Goal: Book appointment/travel/reservation

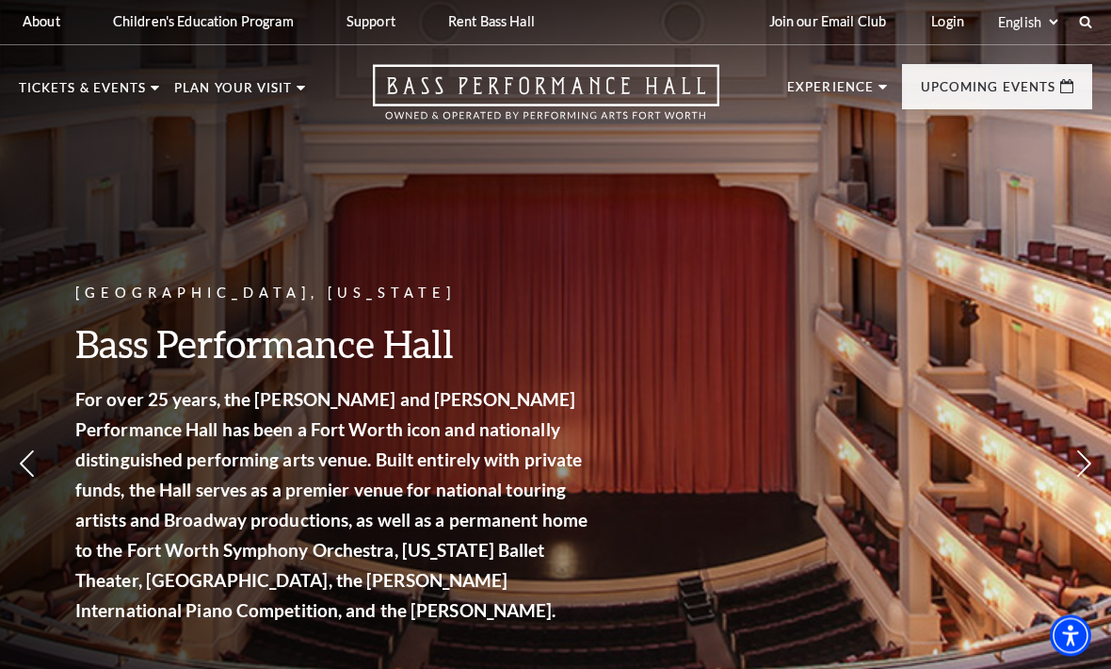
scroll to position [3, 0]
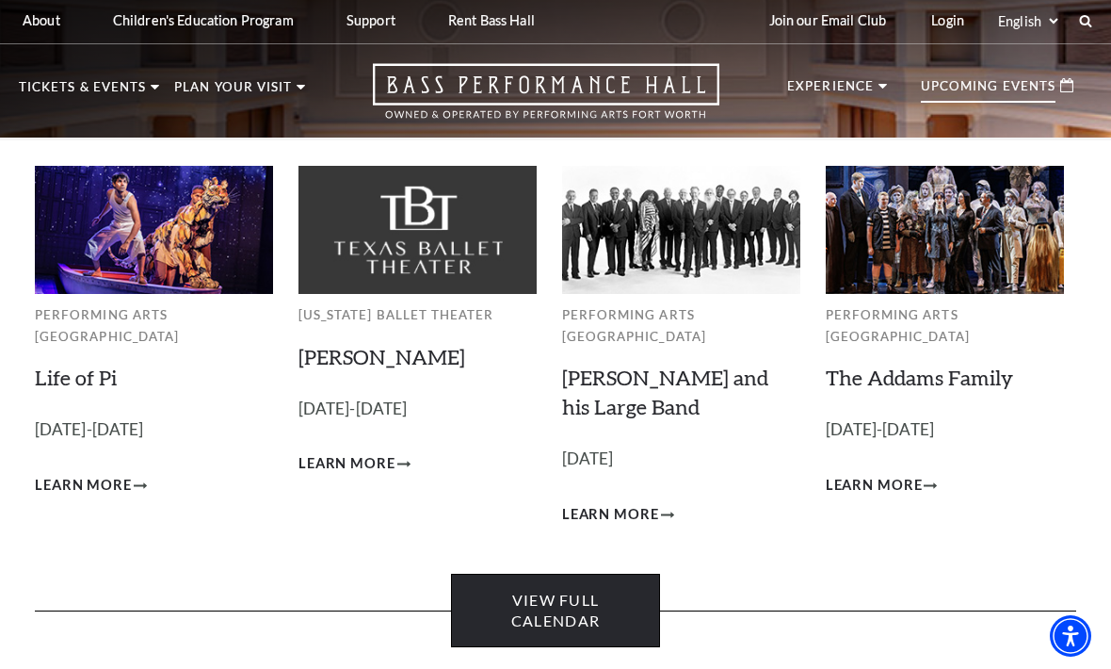
click at [542, 592] on link "View Full Calendar" at bounding box center [555, 611] width 208 height 74
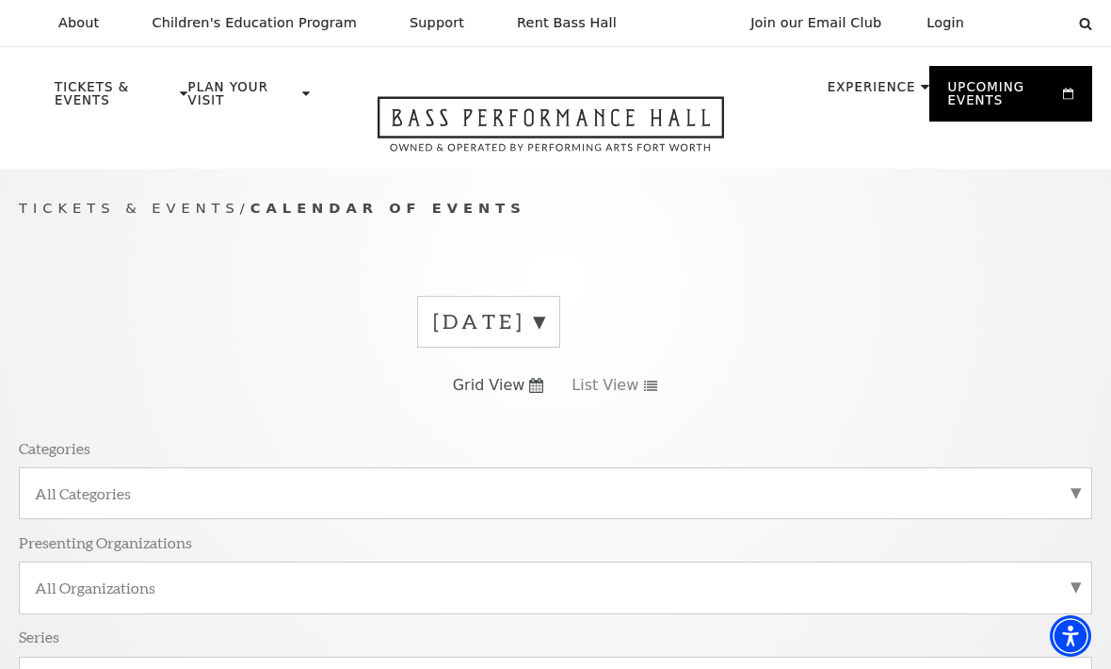
click at [544, 322] on label "[DATE]" at bounding box center [488, 321] width 111 height 29
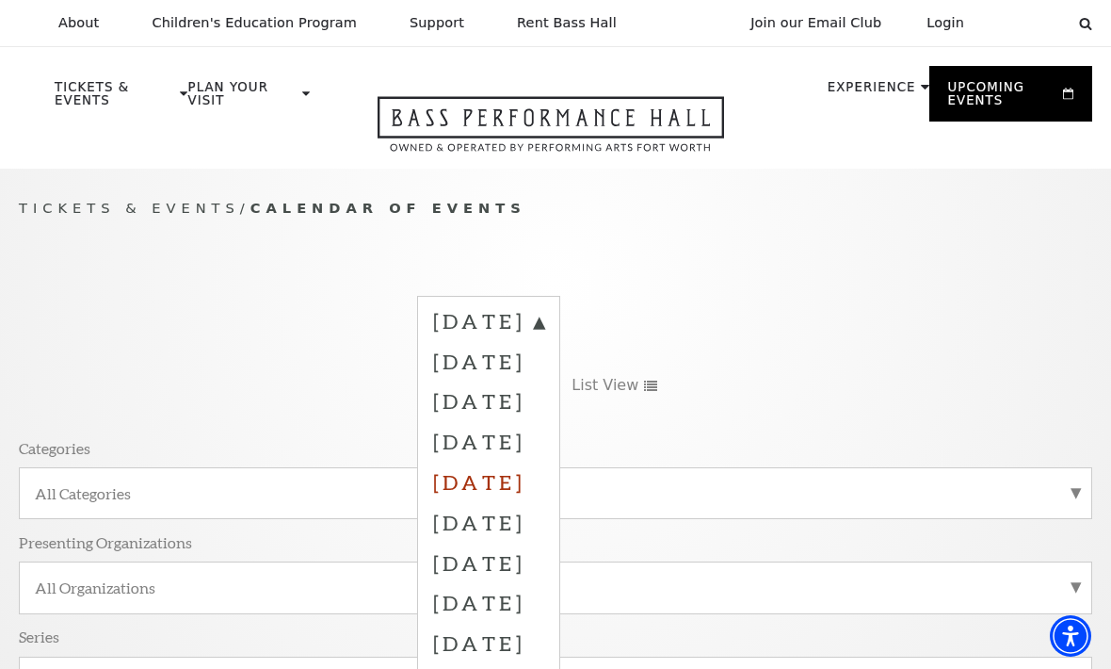
click at [544, 478] on label "January 2026" at bounding box center [488, 481] width 111 height 40
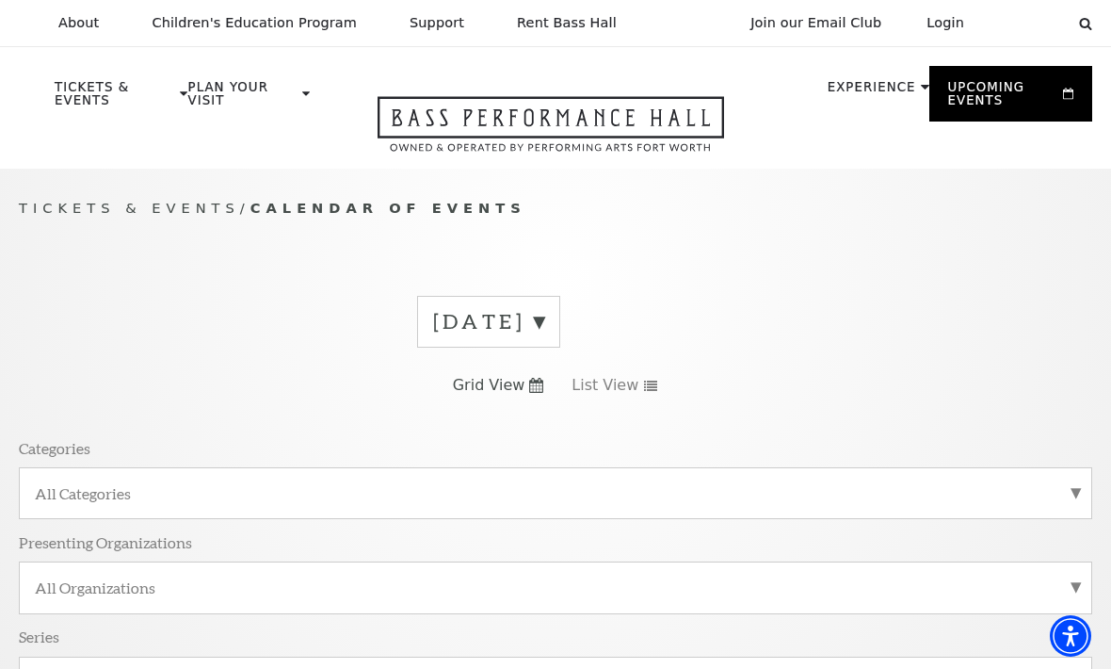
click at [1000, 500] on label "All Categories" at bounding box center [556, 493] width 1042 height 20
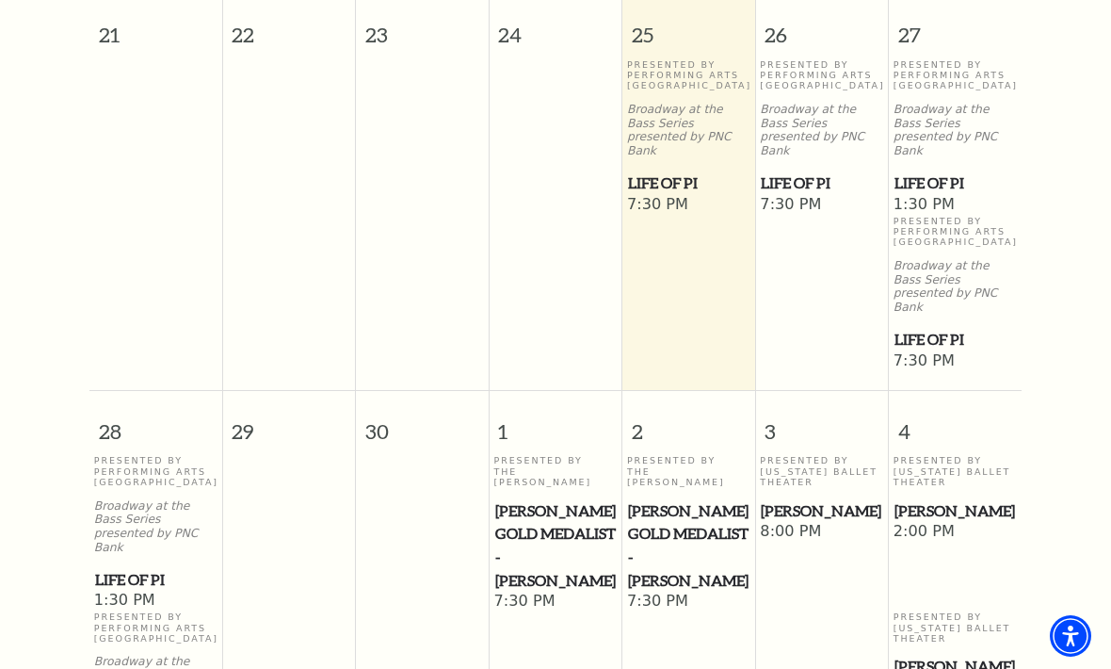
scroll to position [1132, 0]
click at [1031, 599] on div "[DATE] [DATE] [DATE] [DATE] [DATE] [DATE] [DATE] [DATE] 1 2 3 4 5 6 7 8 9 10 11…" at bounding box center [555, 204] width 1111 height 1165
